Goal: Information Seeking & Learning: Compare options

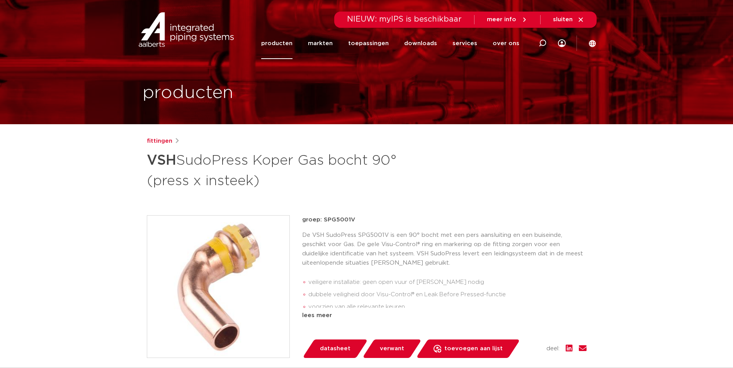
click at [292, 42] on link "producten" at bounding box center [276, 43] width 31 height 31
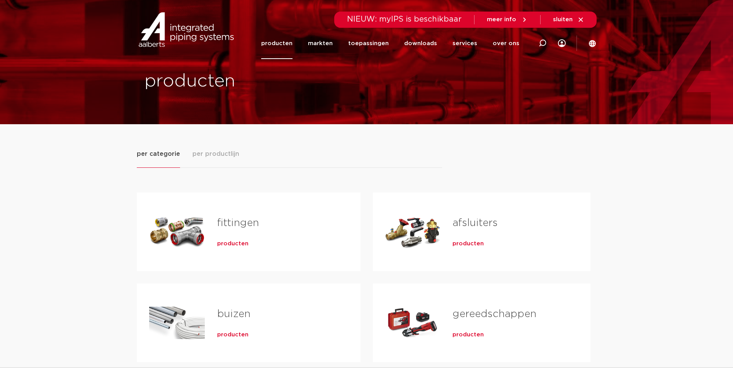
click at [241, 243] on span "producten" at bounding box center [232, 244] width 31 height 8
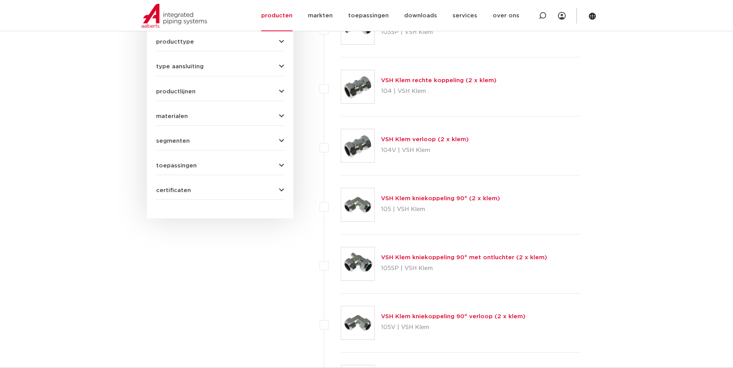
scroll to position [76, 0]
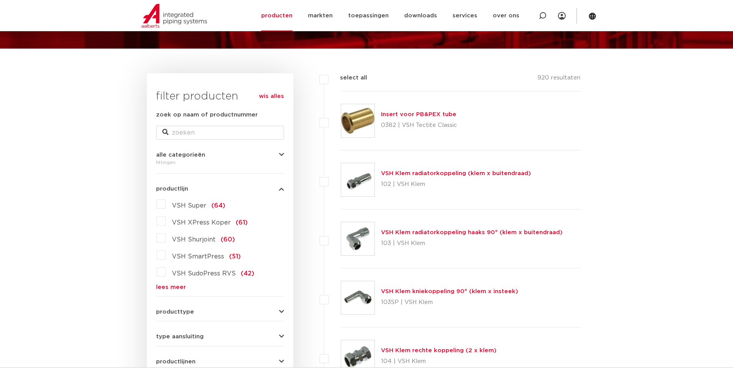
click at [172, 287] on link "lees meer" at bounding box center [220, 288] width 128 height 6
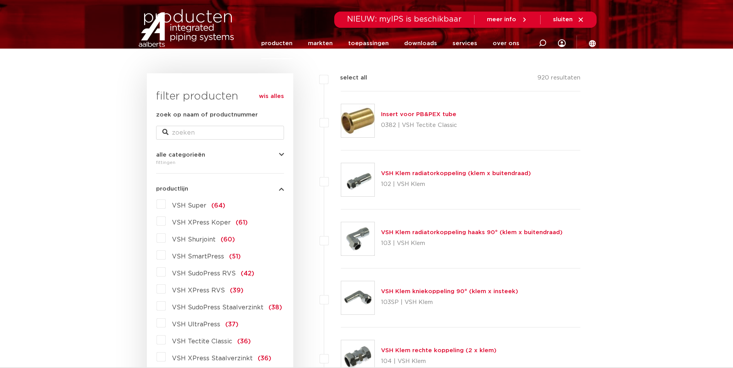
scroll to position [0, 0]
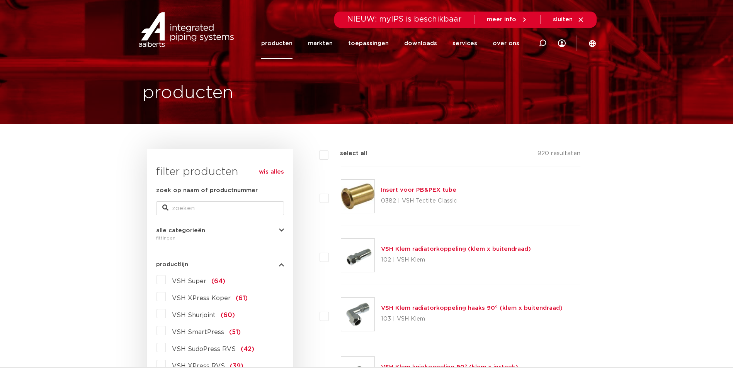
click at [166, 282] on label "VSH Super (64)" at bounding box center [195, 280] width 59 height 12
click at [0, 0] on input "VSH Super (64)" at bounding box center [0, 0] width 0 height 0
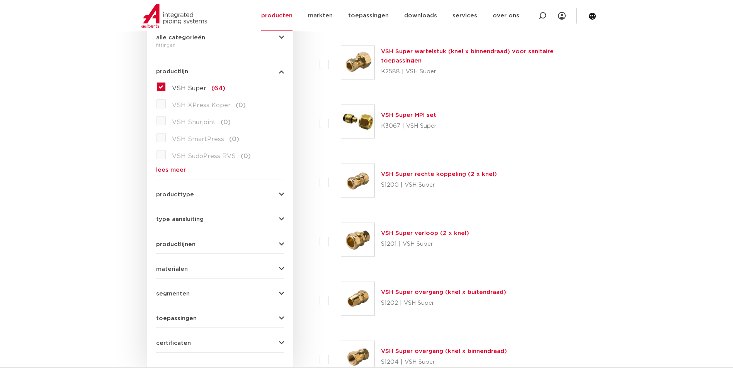
scroll to position [193, 0]
click at [427, 175] on link "VSH Super rechte koppeling (2 x knel)" at bounding box center [439, 174] width 116 height 6
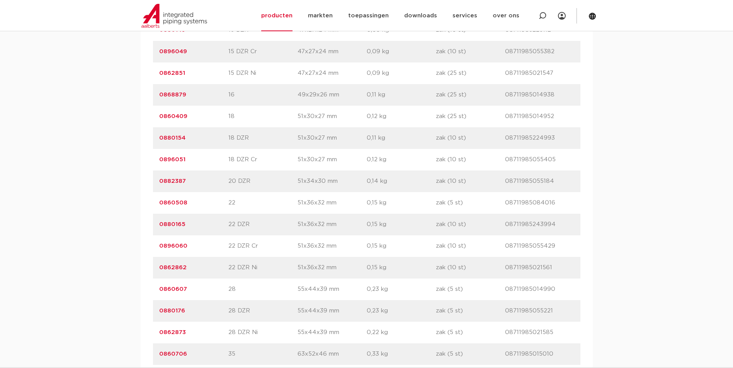
scroll to position [850, 0]
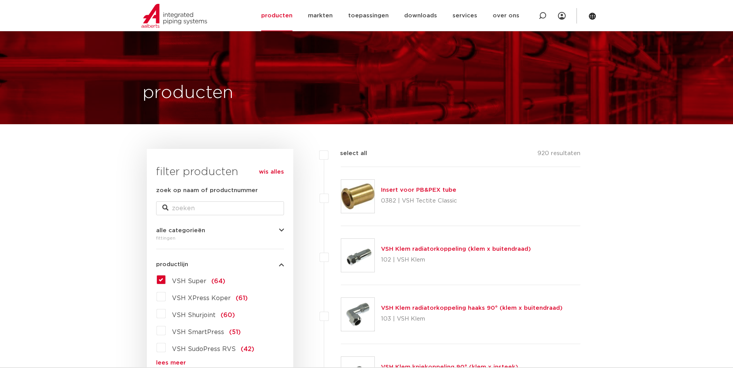
scroll to position [155, 0]
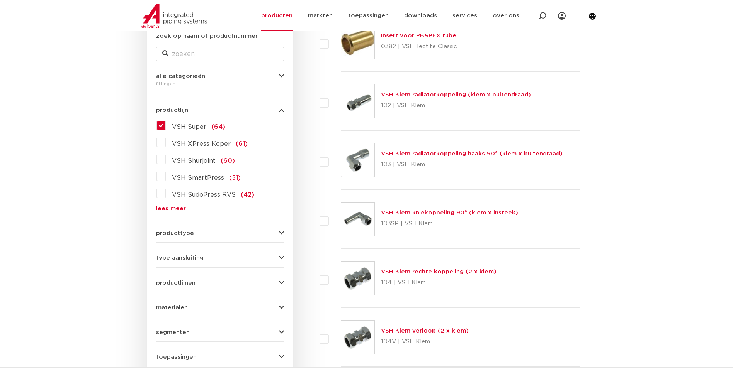
click at [200, 131] on label "VSH Super (64)" at bounding box center [195, 125] width 59 height 12
click at [0, 0] on input "VSH Super (64)" at bounding box center [0, 0] width 0 height 0
click at [200, 128] on span "VSH Super" at bounding box center [189, 127] width 34 height 6
click at [0, 0] on input "VSH Super (64)" at bounding box center [0, 0] width 0 height 0
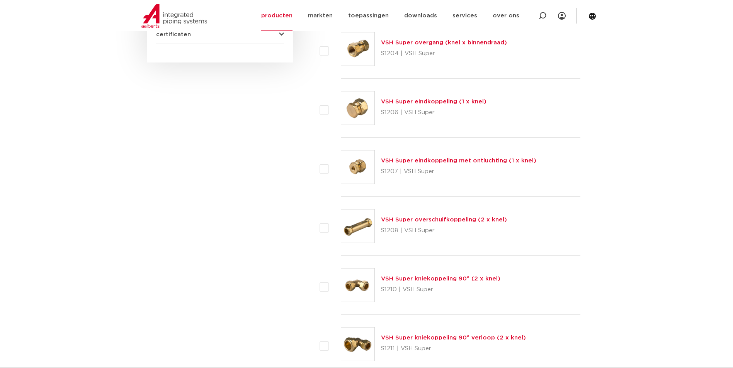
scroll to position [579, 0]
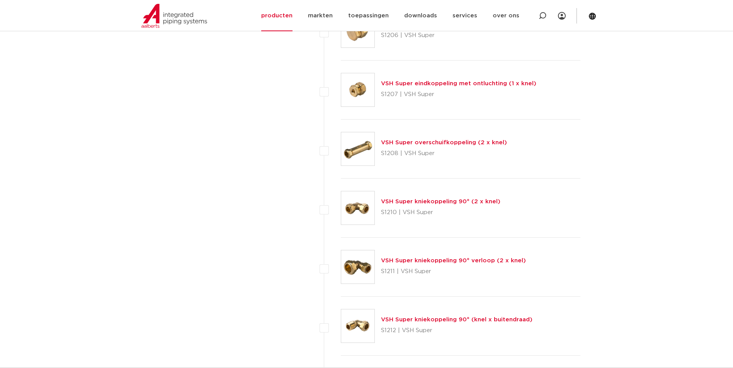
click at [442, 202] on link "VSH Super kniekoppeling 90° (2 x knel)" at bounding box center [440, 202] width 119 height 6
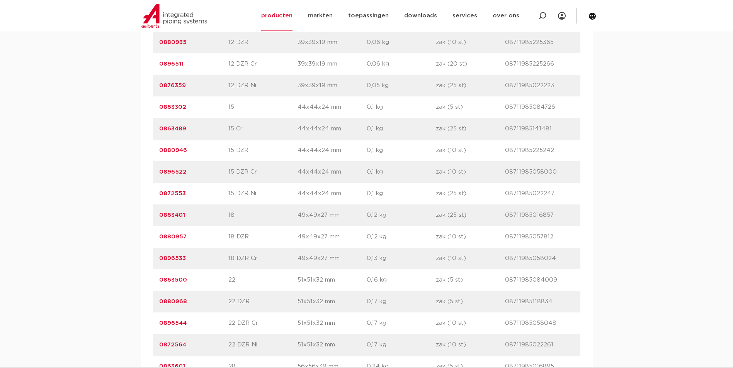
scroll to position [811, 0]
